Goal: Transaction & Acquisition: Book appointment/travel/reservation

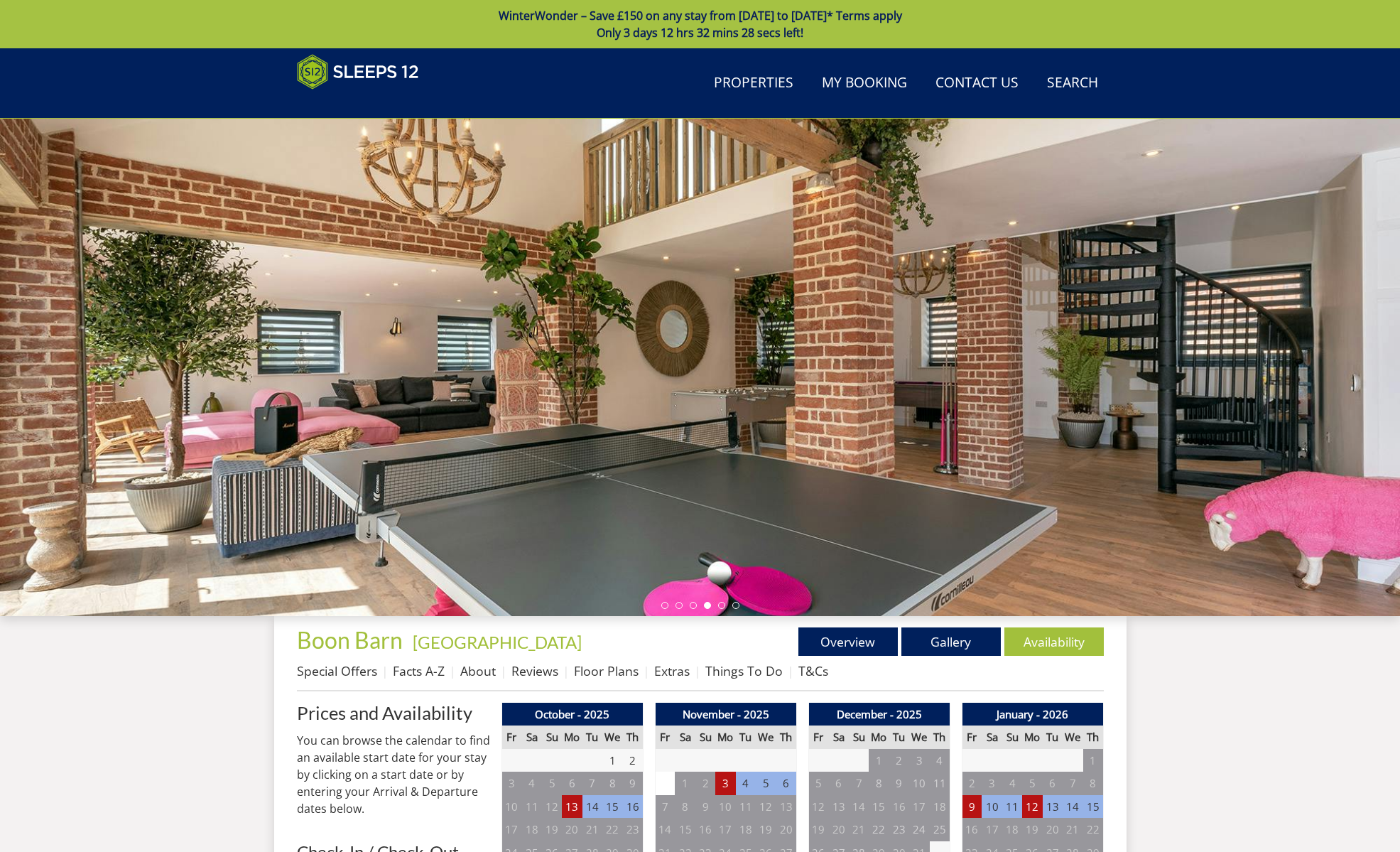
scroll to position [904, 0]
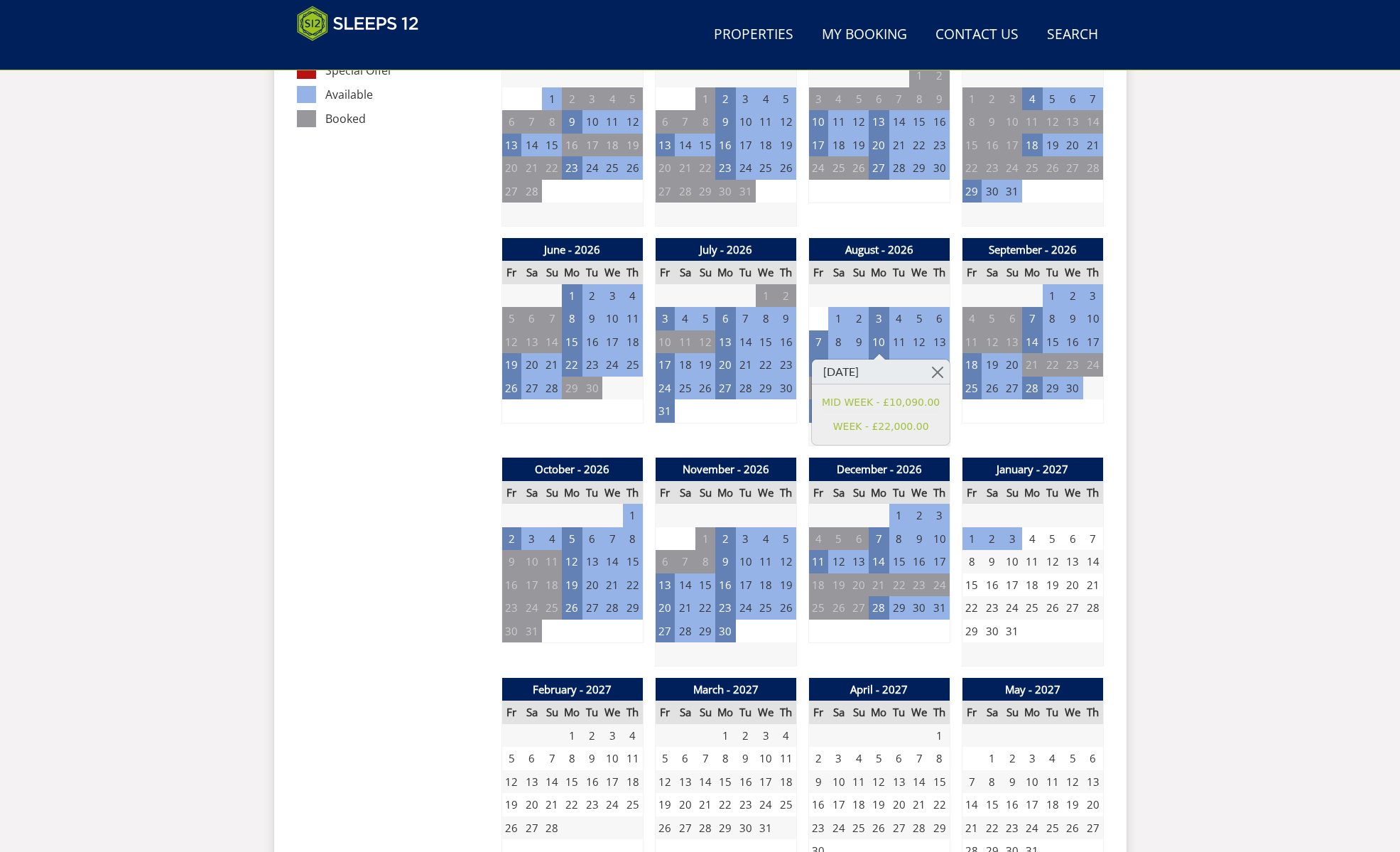
click at [898, 603] on td "29" at bounding box center [899, 608] width 20 height 23
click at [876, 606] on td "28" at bounding box center [878, 608] width 20 height 23
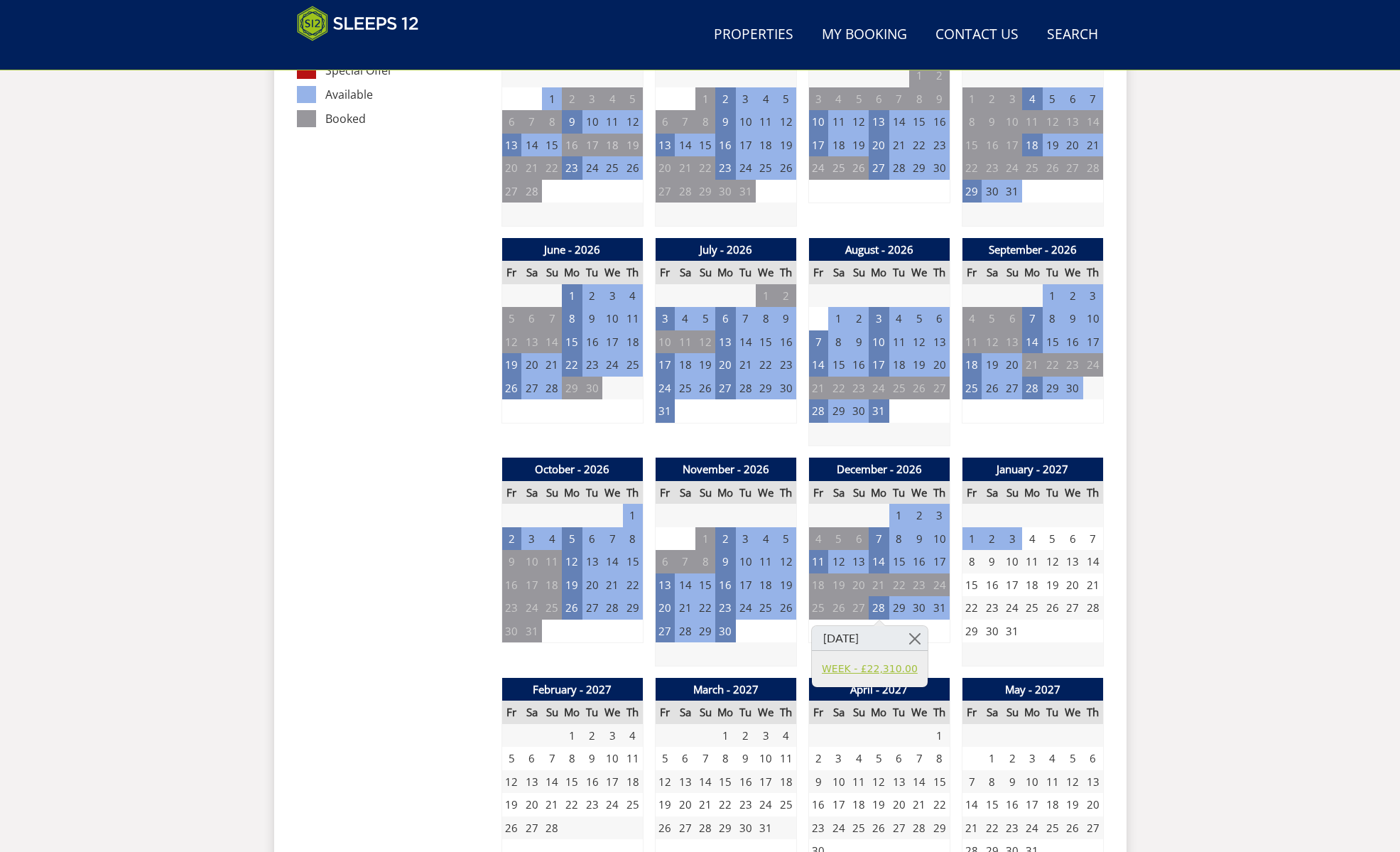
click at [857, 664] on link "WEEK - £22,310.00" at bounding box center [870, 669] width 96 height 15
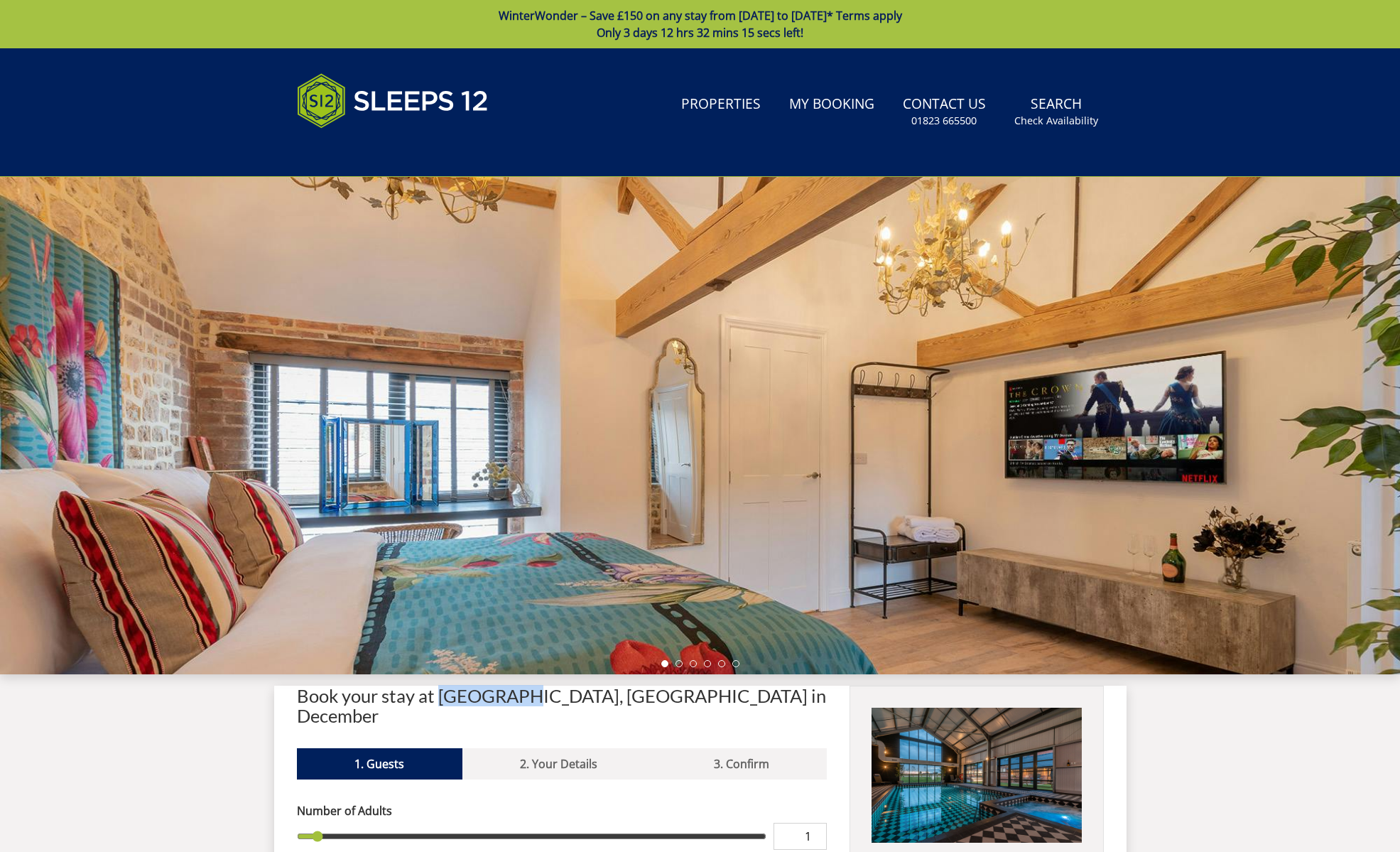
drag, startPoint x: 441, startPoint y: 703, endPoint x: 519, endPoint y: 700, distance: 78.1
click at [519, 700] on h2 "Book your stay at [GEOGRAPHIC_DATA], [GEOGRAPHIC_DATA] in December" at bounding box center [562, 705] width 530 height 40
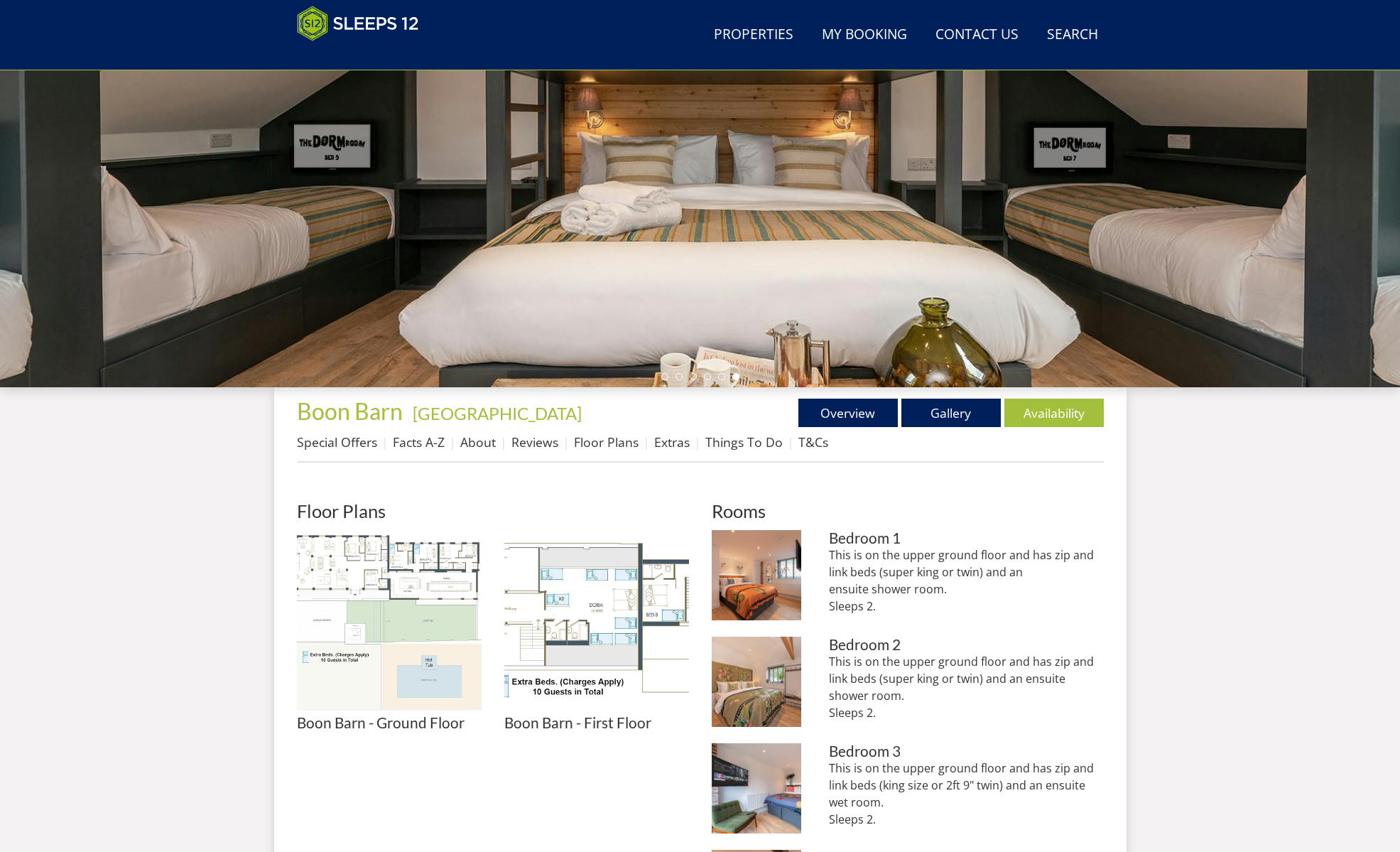
scroll to position [230, 0]
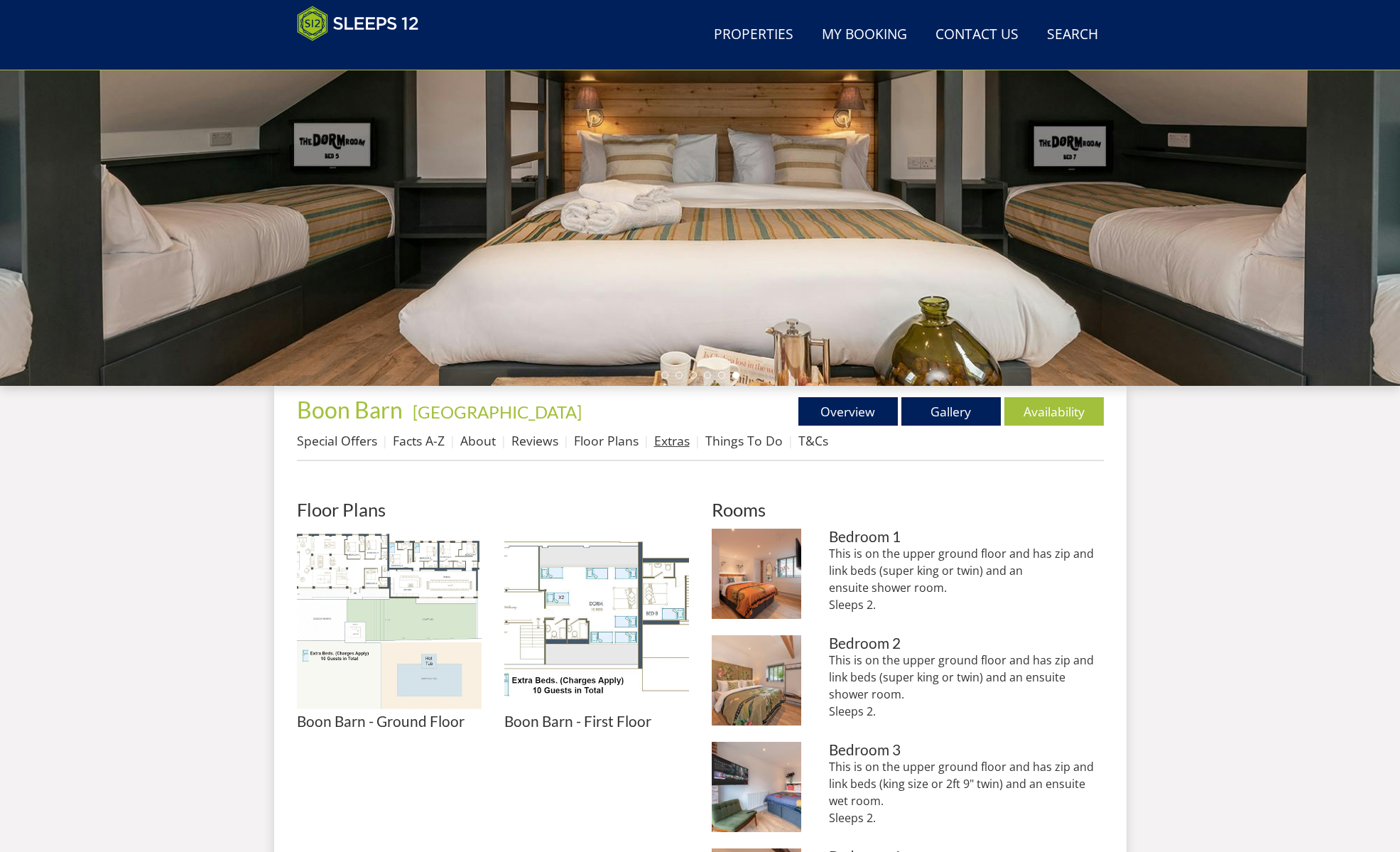
click at [669, 440] on link "Extras" at bounding box center [672, 440] width 36 height 17
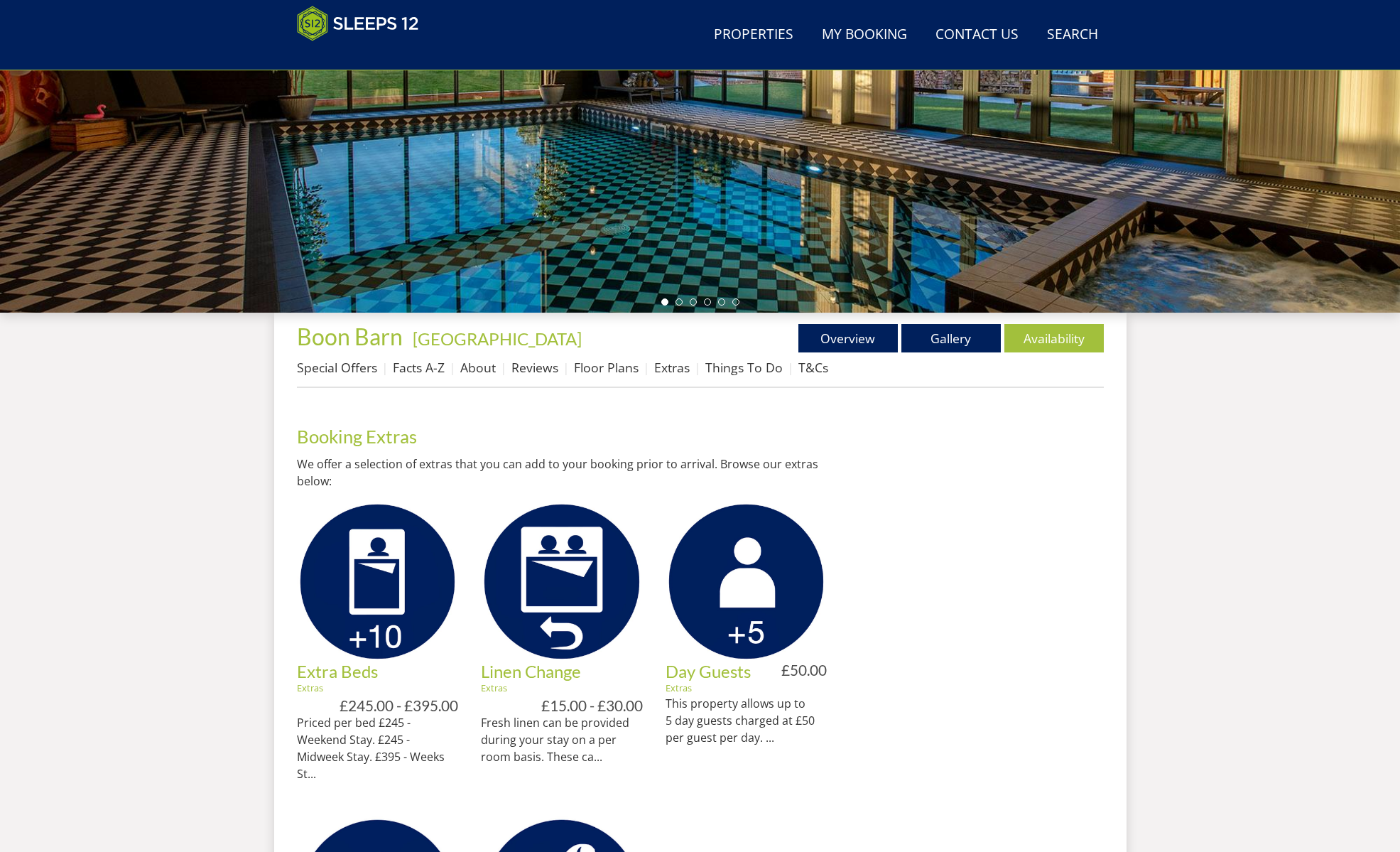
scroll to position [307, 0]
